Goal: Book appointment/travel/reservation

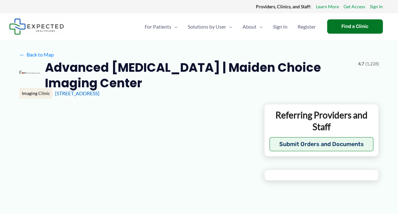
type input "**********"
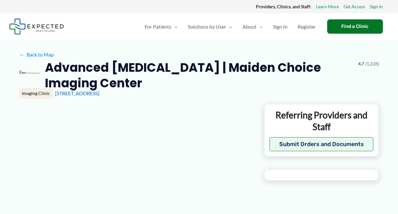
type input "**********"
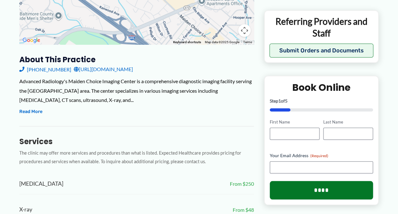
scroll to position [193, 0]
